Goal: Use online tool/utility: Utilize a website feature to perform a specific function

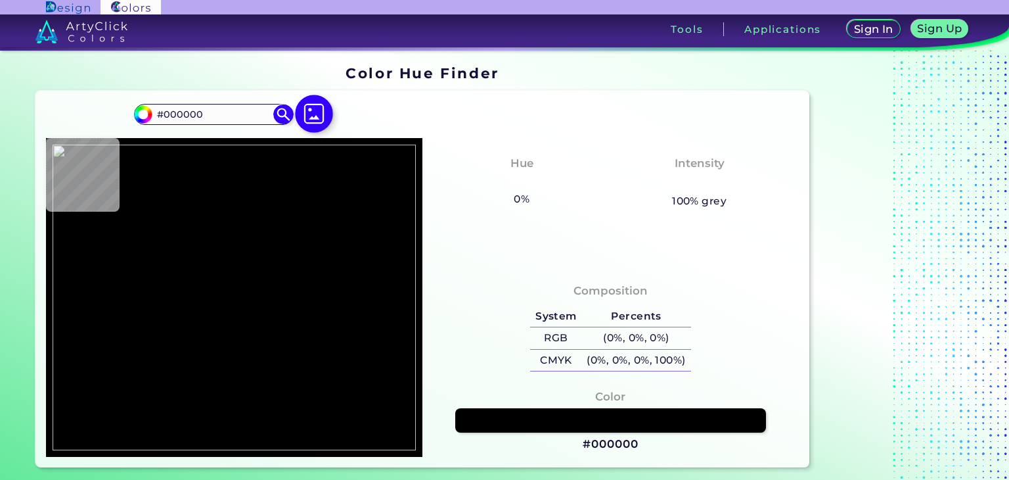
click at [315, 119] on img at bounding box center [314, 114] width 38 height 38
click at [0, 0] on input "file" at bounding box center [0, 0] width 0 height 0
type input "#e1ab18"
type input "#E1AB18"
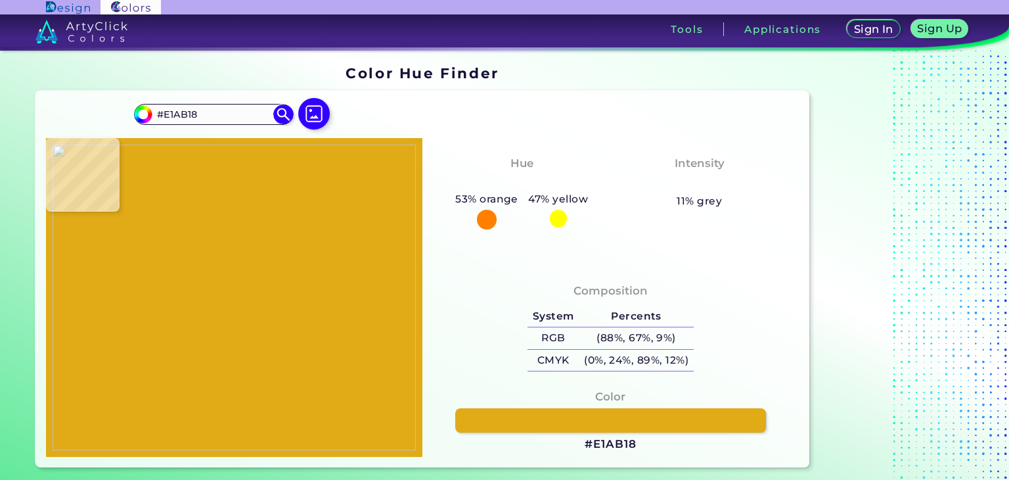
click at [613, 443] on h3 "#E1AB18" at bounding box center [610, 444] width 51 height 16
click at [310, 110] on img at bounding box center [314, 114] width 38 height 38
click at [0, 0] on input "file" at bounding box center [0, 0] width 0 height 0
type input "#000000"
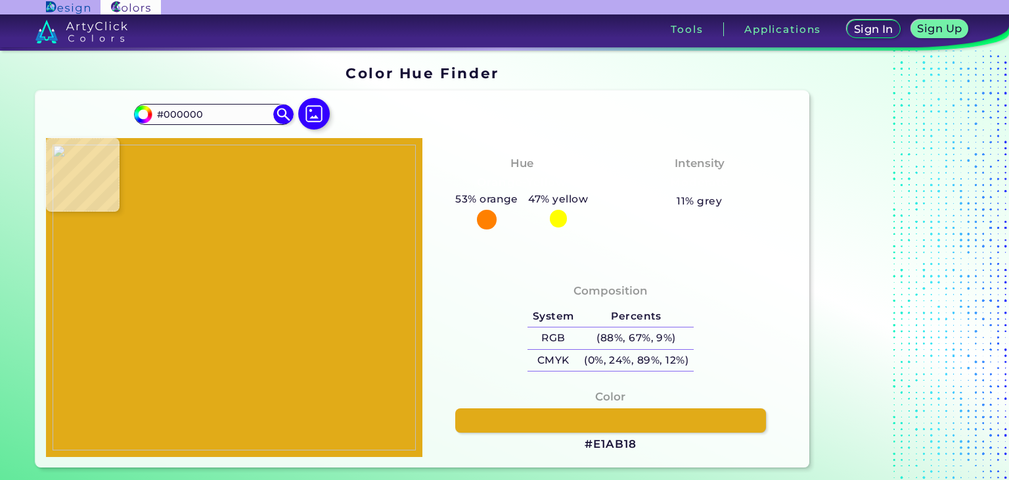
type input "#d94d11"
type input "#D94D11"
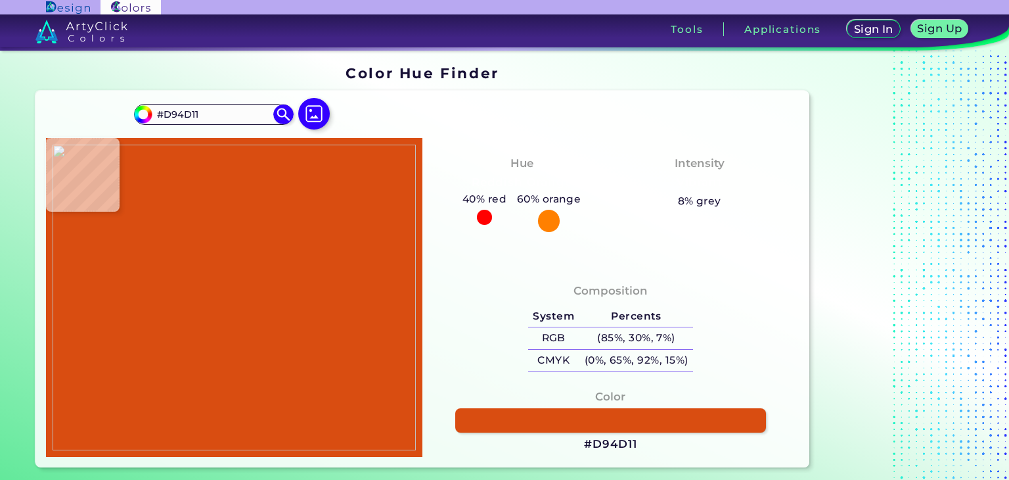
click at [635, 447] on h3 "#D94D11" at bounding box center [610, 444] width 53 height 16
